Goal: Task Accomplishment & Management: Manage account settings

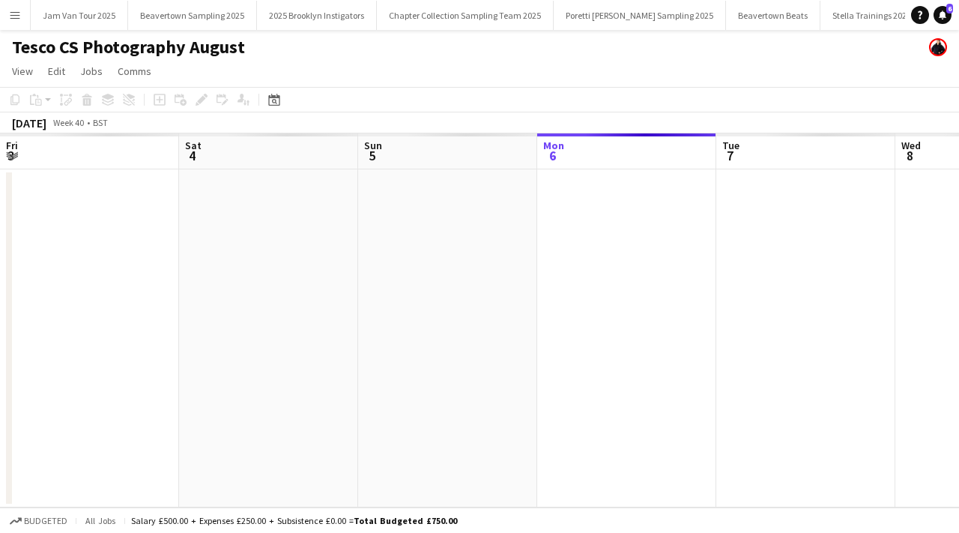
scroll to position [0, 358]
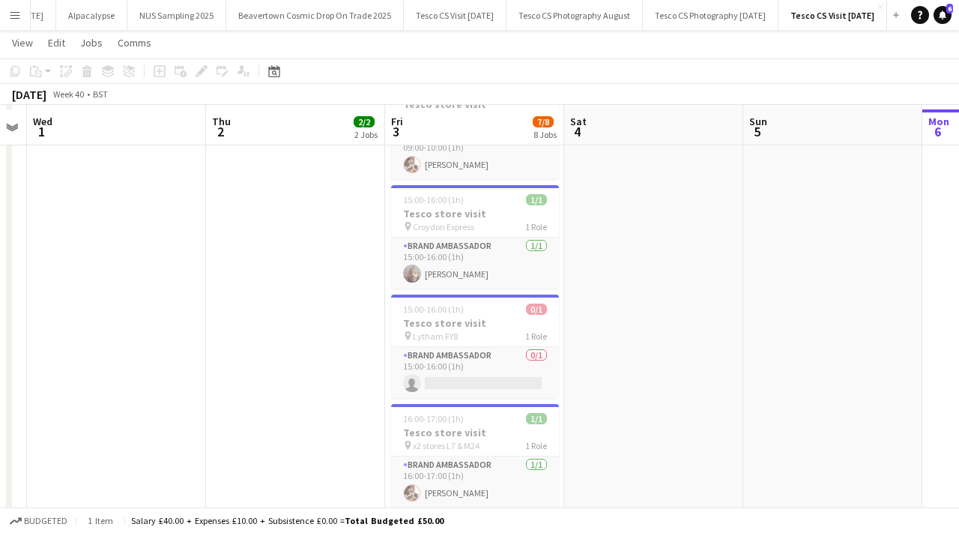
scroll to position [575, 0]
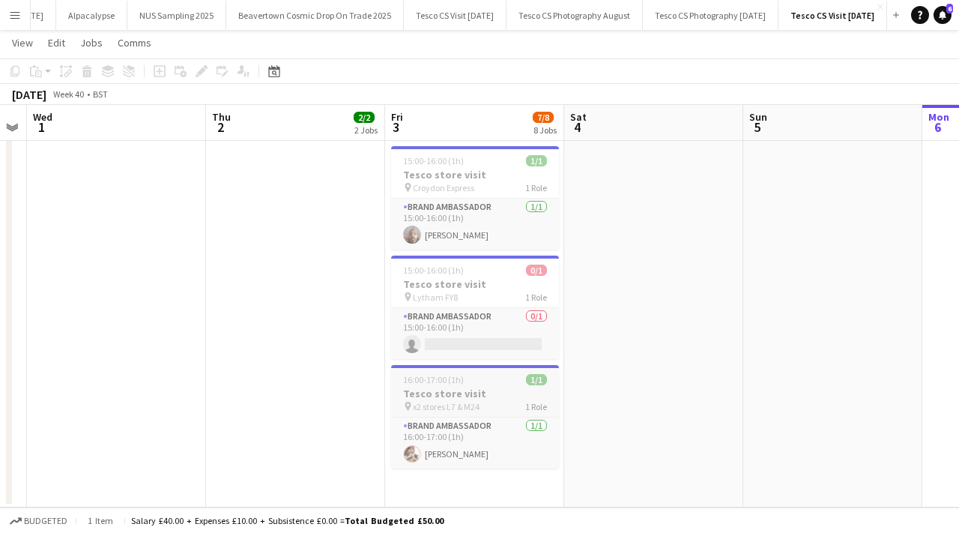
click at [483, 387] on h3 "Tesco store visit" at bounding box center [475, 393] width 168 height 13
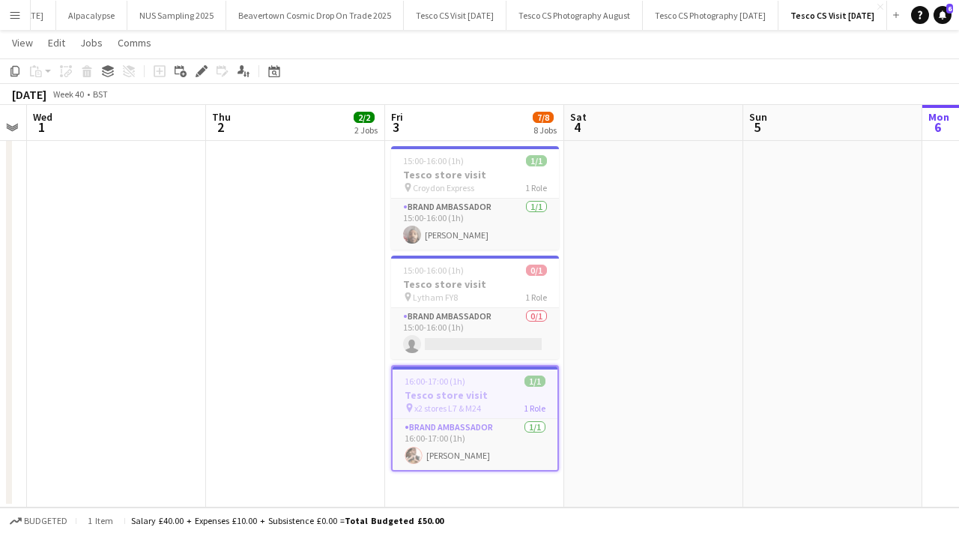
click at [474, 482] on app-date-cell "08:00-09:00 (1h) 1/1 Tesco store visit pin Leeds LS11 1 Role Brand Ambassador […" at bounding box center [474, 50] width 179 height 914
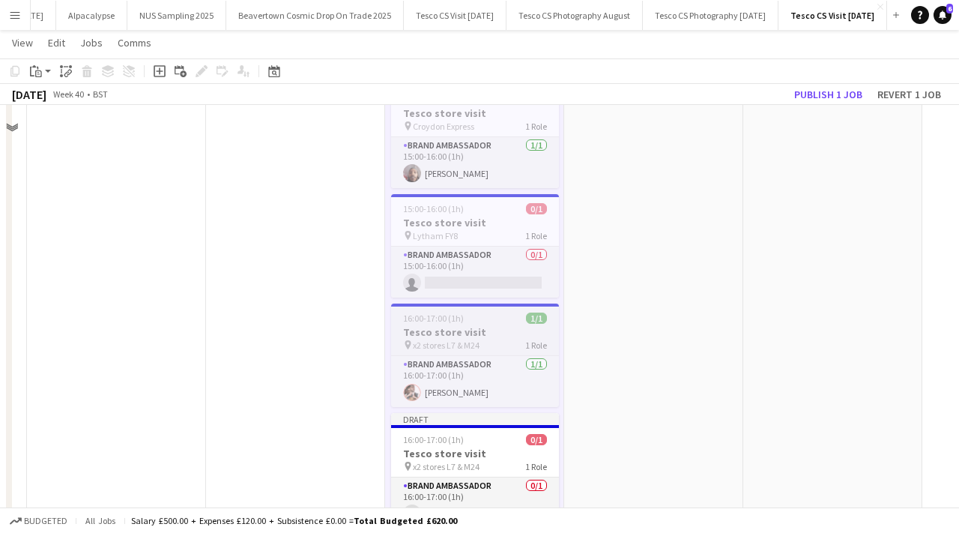
scroll to position [697, 0]
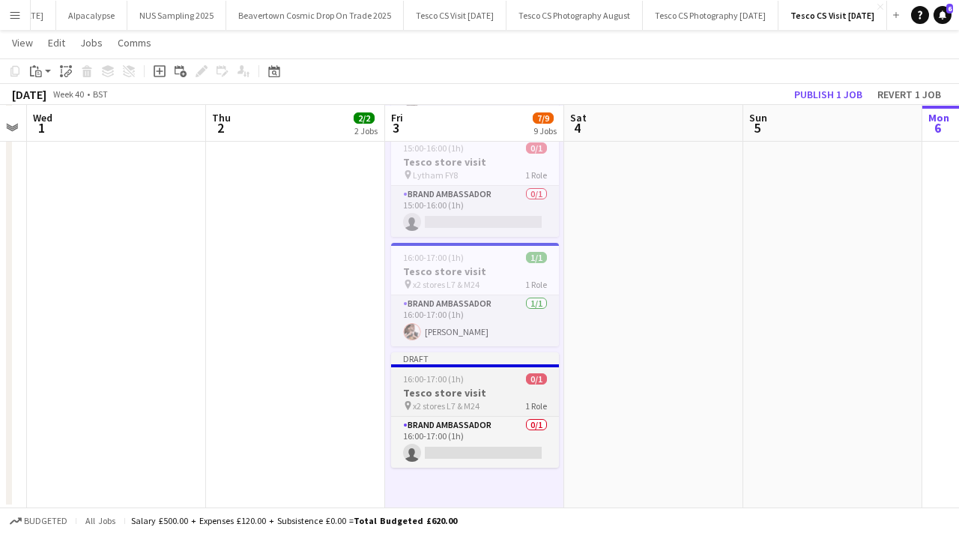
click at [454, 392] on h3 "Tesco store visit" at bounding box center [475, 392] width 168 height 13
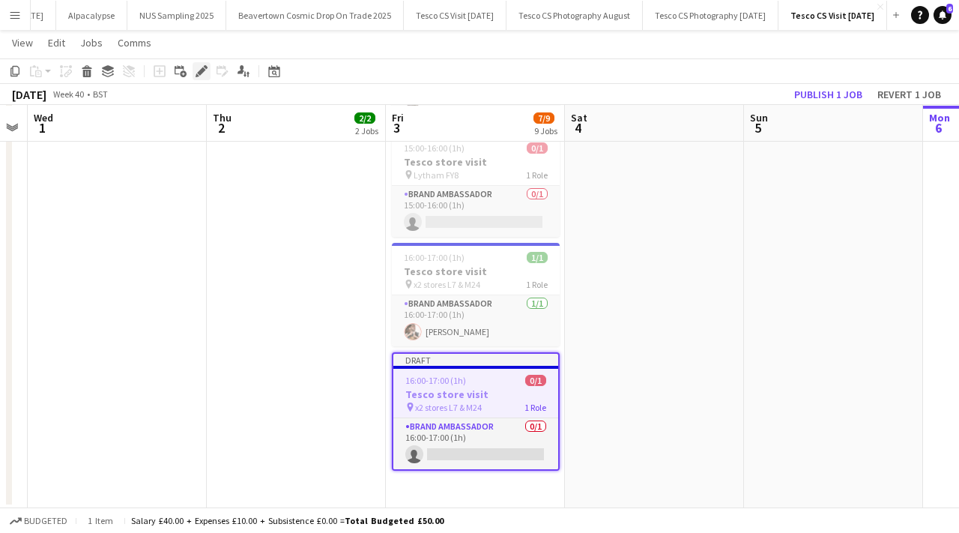
click at [197, 64] on div "Edit" at bounding box center [202, 71] width 18 height 18
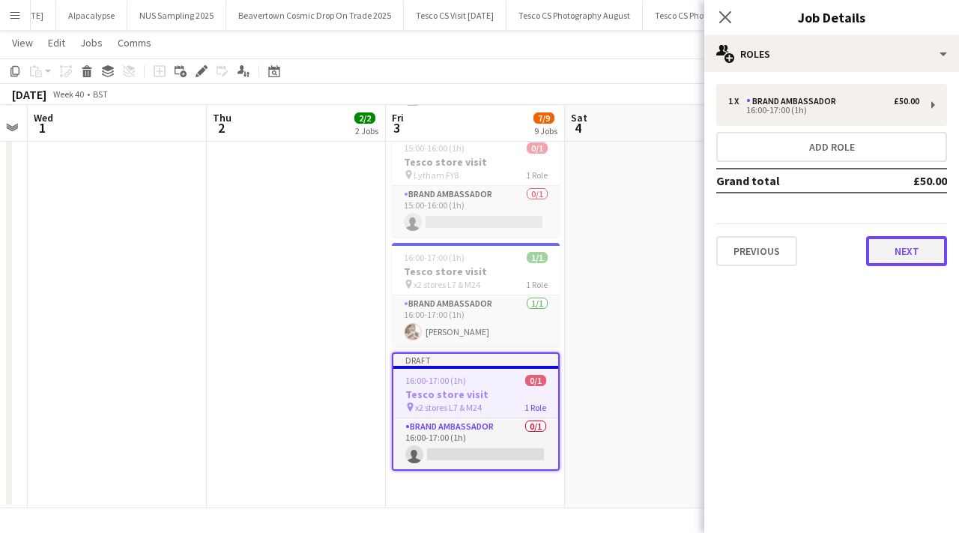
click at [876, 248] on button "Next" at bounding box center [907, 251] width 81 height 30
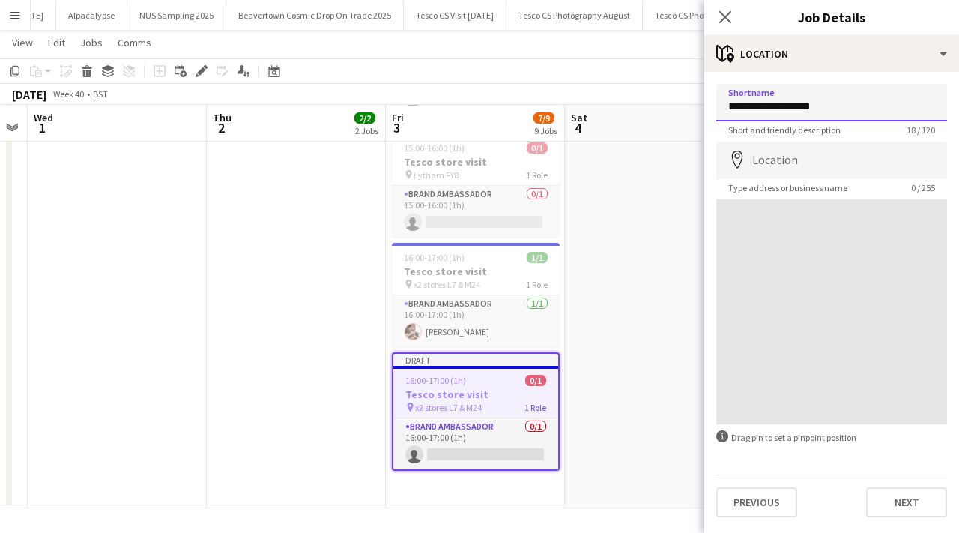
drag, startPoint x: 822, startPoint y: 106, endPoint x: 719, endPoint y: 101, distance: 102.8
click at [719, 102] on input "**********" at bounding box center [832, 102] width 231 height 37
type input "**********"
click at [724, 22] on icon "Close pop-in" at bounding box center [725, 17] width 14 height 14
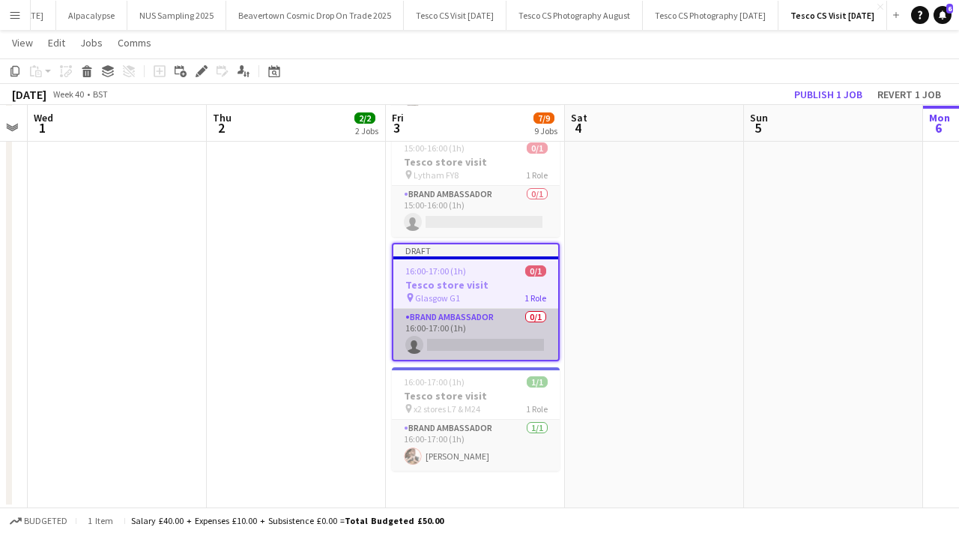
click at [500, 346] on app-card-role "Brand Ambassador 0/1 16:00-17:00 (1h) single-neutral-actions" at bounding box center [476, 334] width 165 height 51
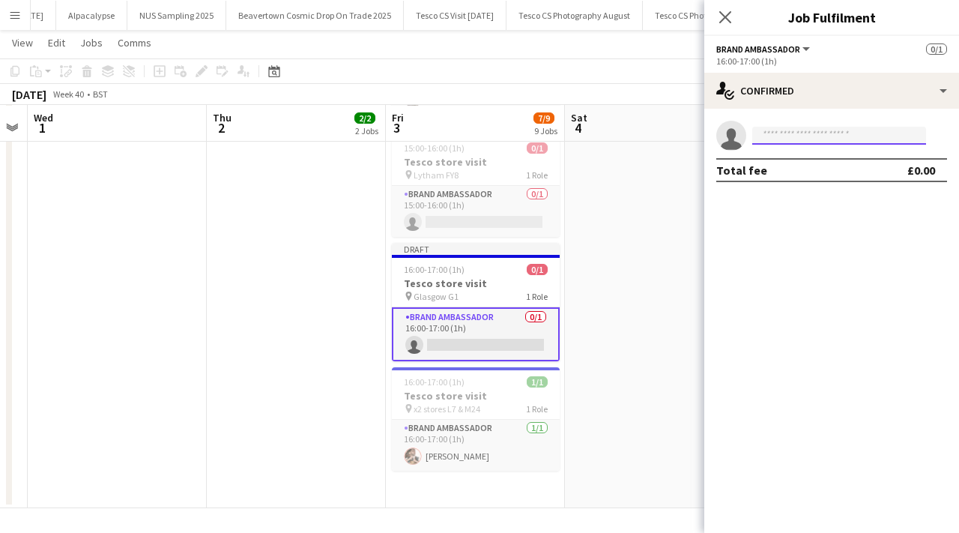
click at [801, 136] on input at bounding box center [840, 136] width 174 height 18
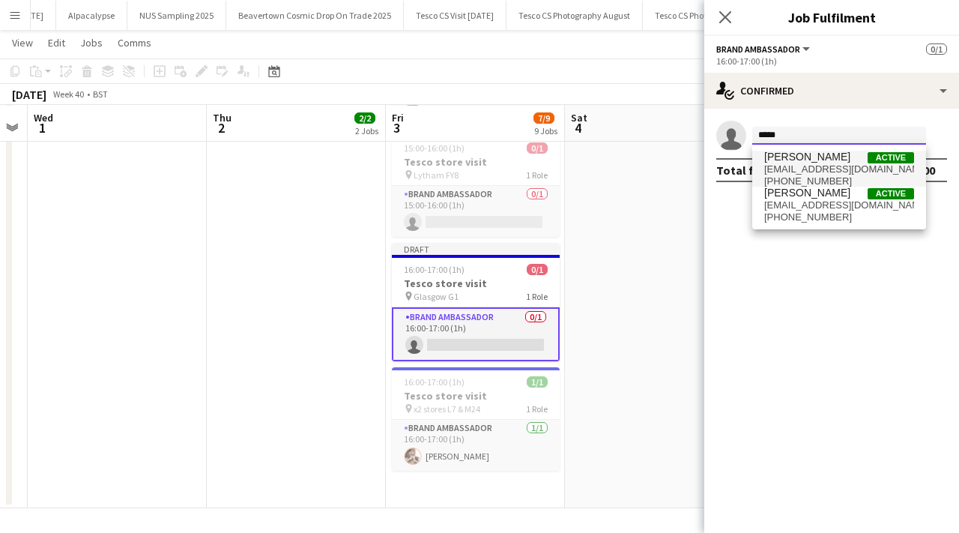
type input "*****"
click at [805, 173] on span "[EMAIL_ADDRESS][DOMAIN_NAME]" at bounding box center [840, 169] width 150 height 12
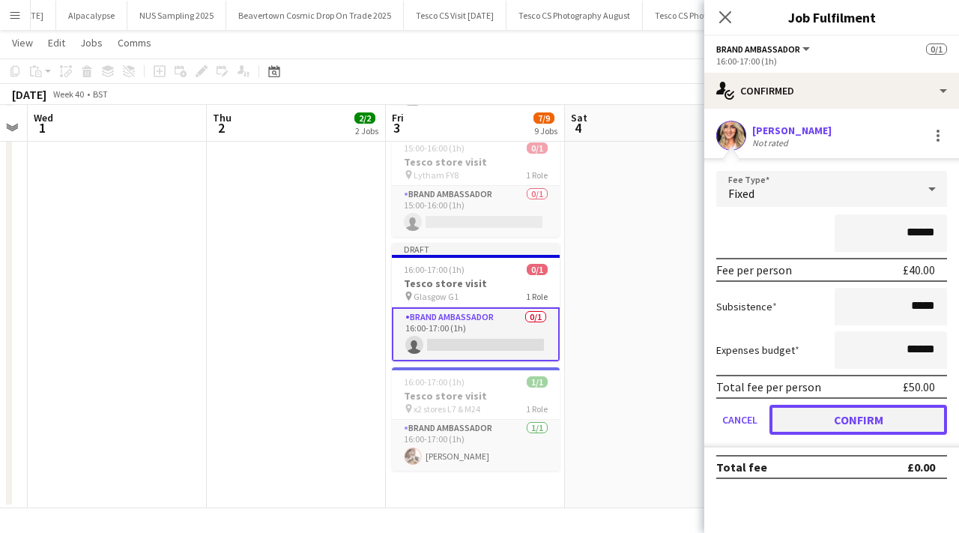
click at [841, 418] on button "Confirm" at bounding box center [859, 420] width 178 height 30
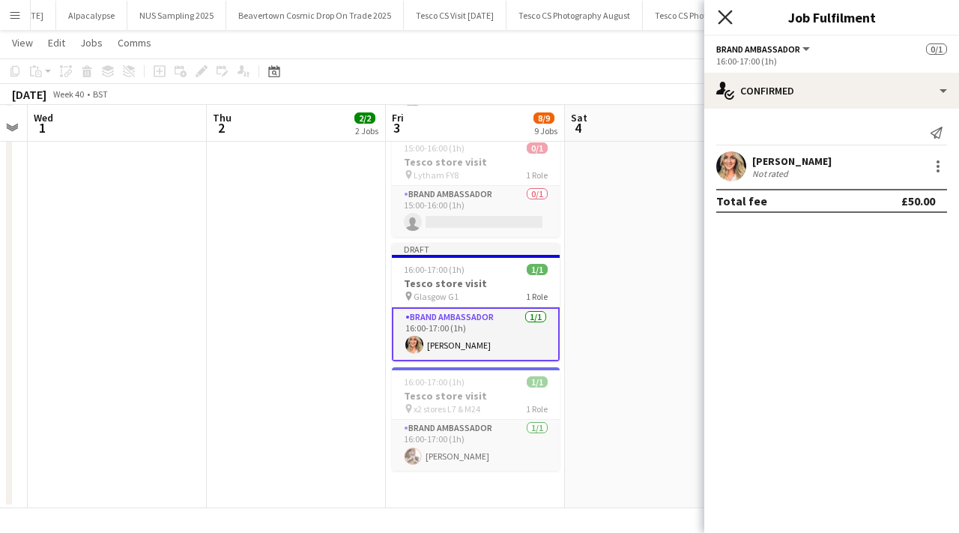
click at [719, 19] on icon "Close pop-in" at bounding box center [725, 17] width 14 height 14
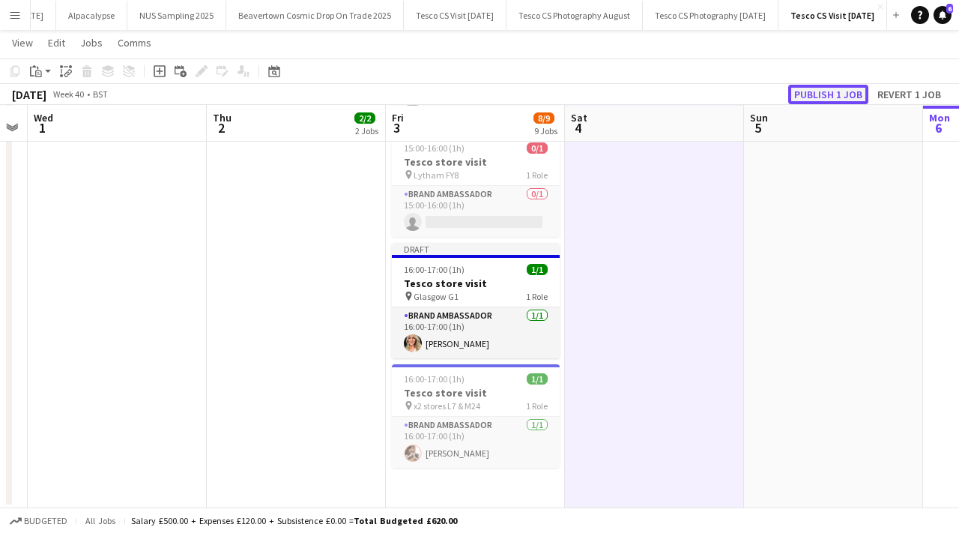
click at [817, 91] on button "Publish 1 job" at bounding box center [829, 94] width 80 height 19
